Goal: Information Seeking & Learning: Learn about a topic

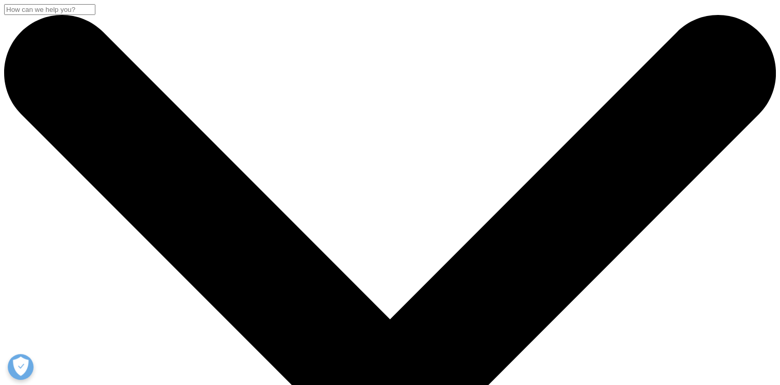
click at [95, 15] on input "Search" at bounding box center [49, 9] width 91 height 11
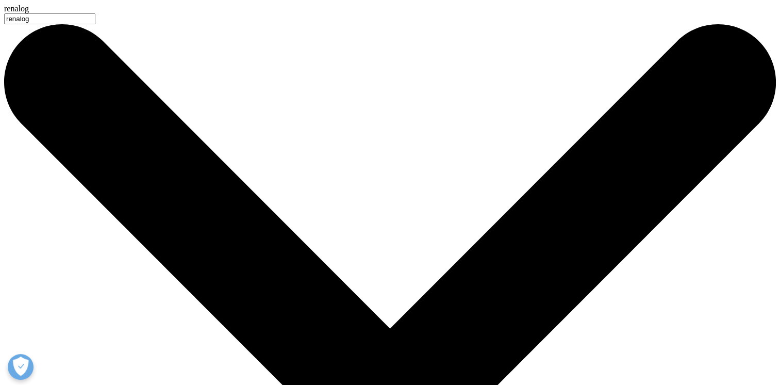
type input "renalog"
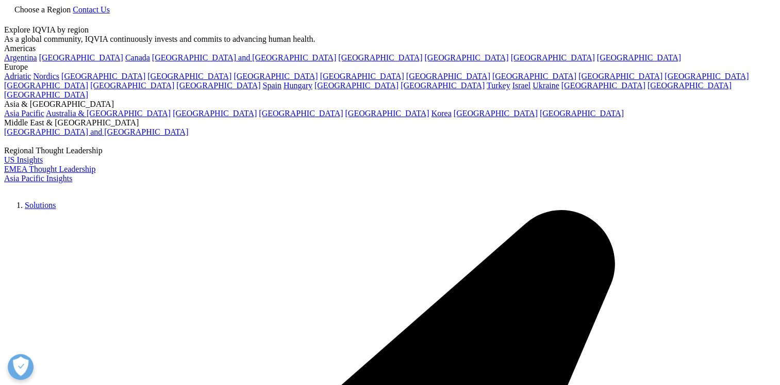
type input "renalog"
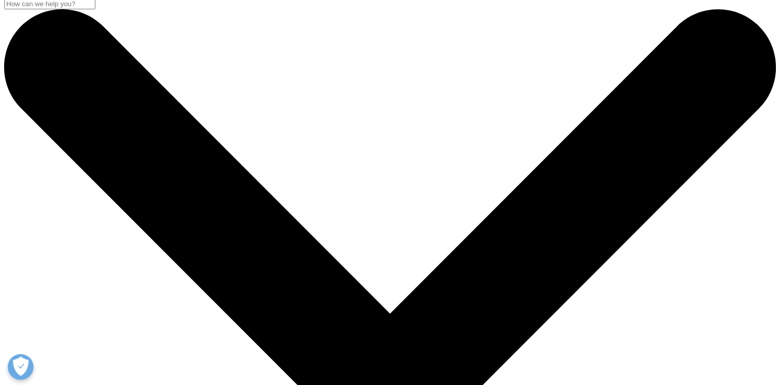
scroll to position [1, 0]
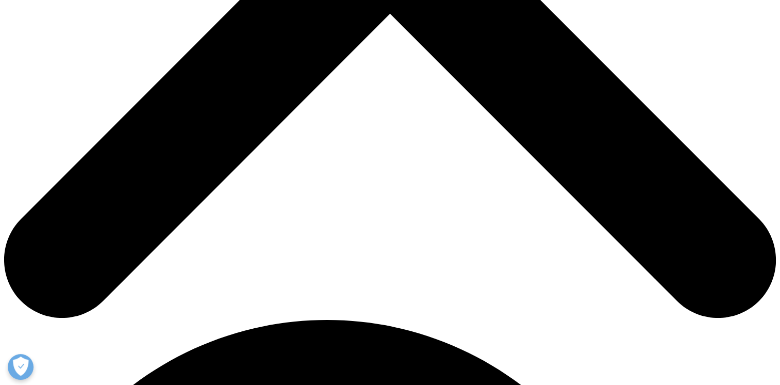
scroll to position [429, 0]
